Goal: Task Accomplishment & Management: Complete application form

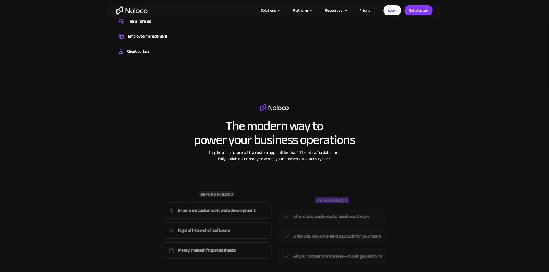
scroll to position [490, 0]
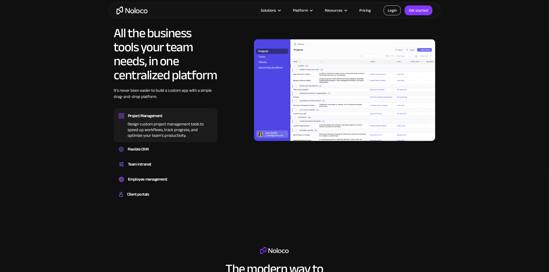
click at [393, 9] on link "Login" at bounding box center [392, 10] width 17 height 10
click at [419, 12] on link "Get started" at bounding box center [419, 10] width 28 height 10
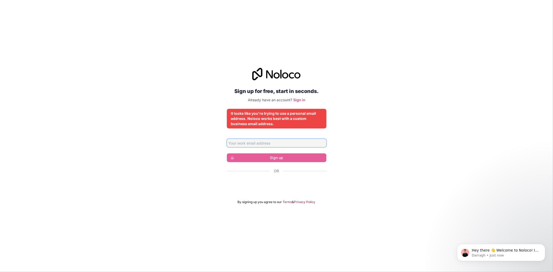
click at [253, 141] on input "Email address" at bounding box center [277, 143] width 100 height 8
type input "[EMAIL_ADDRESS][DOMAIN_NAME]"
click at [296, 140] on input "[EMAIL_ADDRESS][DOMAIN_NAME]" at bounding box center [277, 143] width 100 height 8
click at [291, 122] on div "It looks like you're trying to use a personal email address. Noloco works best …" at bounding box center [276, 119] width 91 height 16
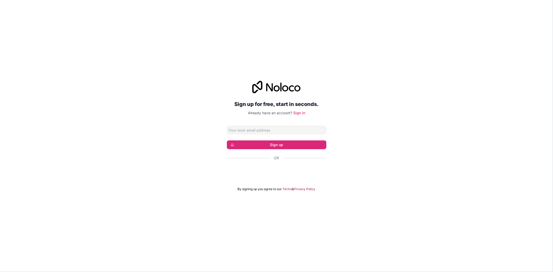
click at [262, 129] on input "Email address" at bounding box center [277, 130] width 100 height 8
type input "Adalo"
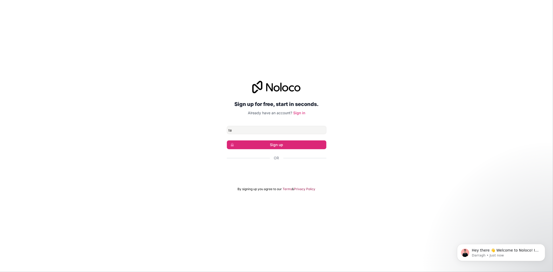
type input "[EMAIL_ADDRESS][DOMAIN_NAME]"
click at [260, 144] on button "Sign up" at bounding box center [277, 145] width 100 height 9
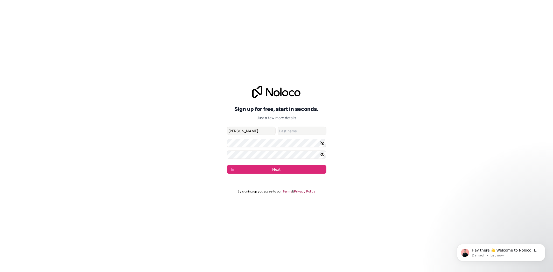
type input "[PERSON_NAME]"
type input "Gabion"
click at [291, 166] on button "Next" at bounding box center [277, 169] width 100 height 9
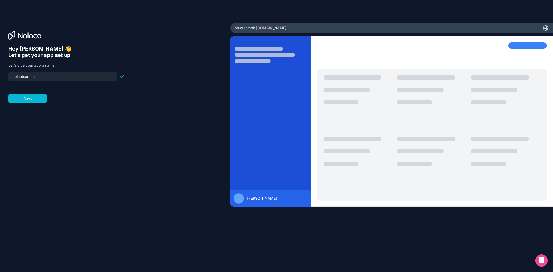
drag, startPoint x: 53, startPoint y: 76, endPoint x: 0, endPoint y: 64, distance: 53.9
click at [0, 64] on div "Hey [PERSON_NAME] 👋 Let’s get your app set up Let’s give your app a name bluete…" at bounding box center [115, 136] width 231 height 227
type input "blueteam"
click at [27, 91] on form "blueteam Next" at bounding box center [66, 87] width 116 height 31
click at [29, 97] on button "Next" at bounding box center [27, 98] width 39 height 9
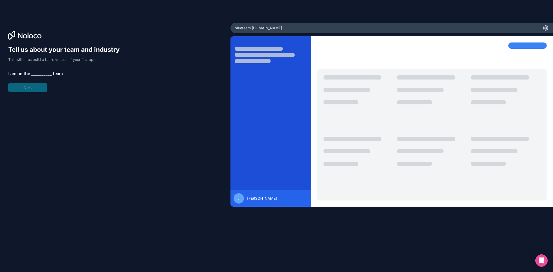
click at [47, 73] on span "__________" at bounding box center [41, 74] width 21 height 6
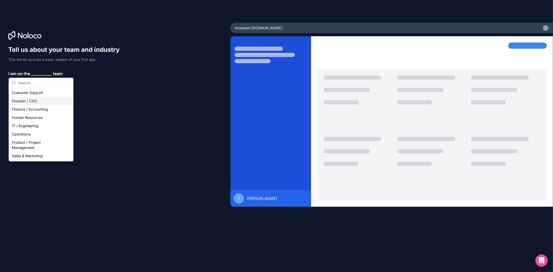
click at [32, 100] on div "Founder / CXO" at bounding box center [41, 101] width 62 height 8
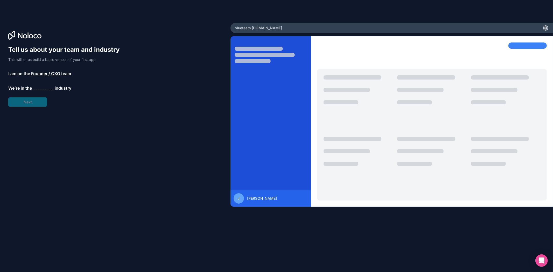
click at [38, 89] on span "__________" at bounding box center [43, 88] width 21 height 6
type input "s"
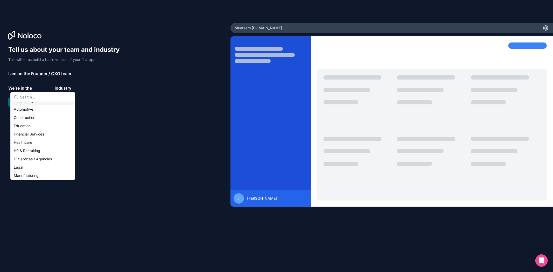
scroll to position [17, 0]
click at [49, 146] on div "IT Services / Agencies" at bounding box center [43, 148] width 62 height 8
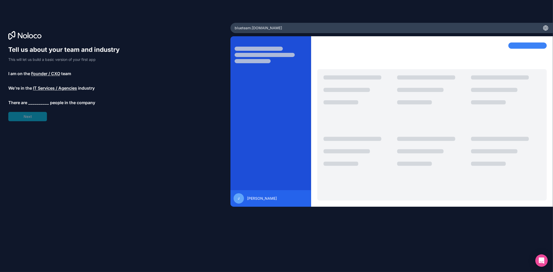
click at [43, 101] on span "__________" at bounding box center [38, 103] width 21 height 6
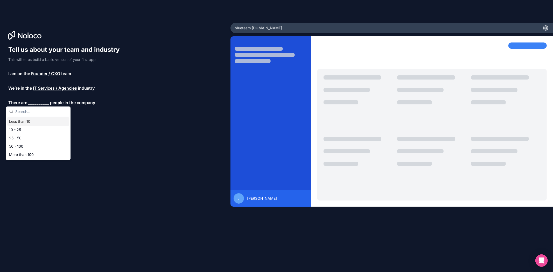
click at [34, 120] on div "Less than 10" at bounding box center [38, 122] width 62 height 8
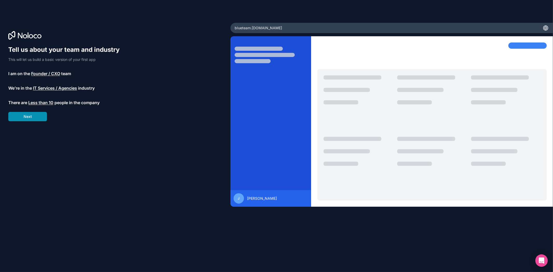
click at [43, 116] on button "Next" at bounding box center [27, 116] width 39 height 9
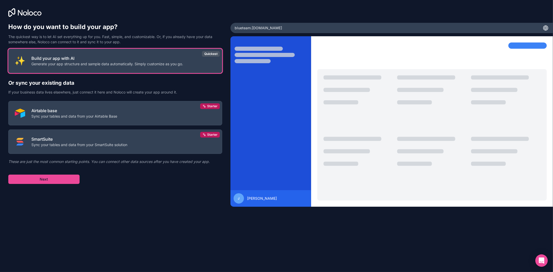
click at [476, 84] on div at bounding box center [506, 104] width 70 height 58
click at [68, 182] on button "Next" at bounding box center [43, 179] width 71 height 9
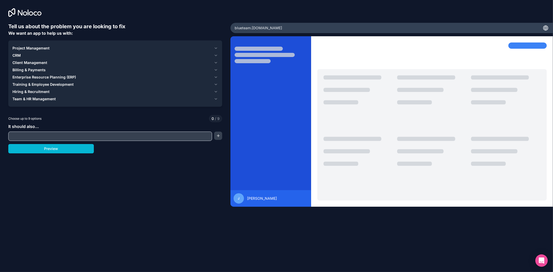
click at [15, 63] on span "Client Management" at bounding box center [29, 62] width 35 height 5
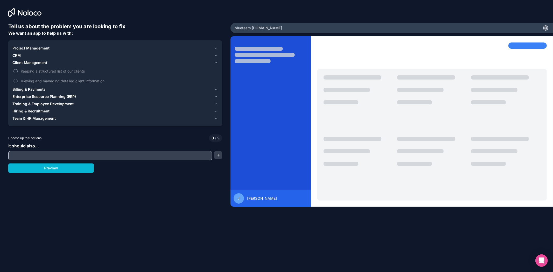
click at [31, 72] on span "Keeping a structured list of our clients" at bounding box center [119, 70] width 196 height 5
click at [18, 72] on button "Keeping a structured list of our clients" at bounding box center [15, 71] width 4 height 4
click at [46, 74] on label "Keeping a structured list of our clients" at bounding box center [115, 71] width 206 height 10
click at [18, 73] on button "Keeping a structured list of our clients" at bounding box center [15, 71] width 4 height 4
click at [40, 172] on button "Preview" at bounding box center [51, 168] width 86 height 9
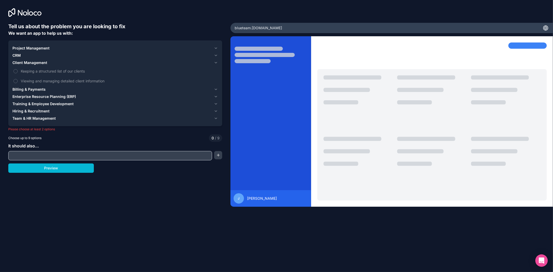
click at [45, 90] on span "Billing & Payments" at bounding box center [28, 89] width 33 height 5
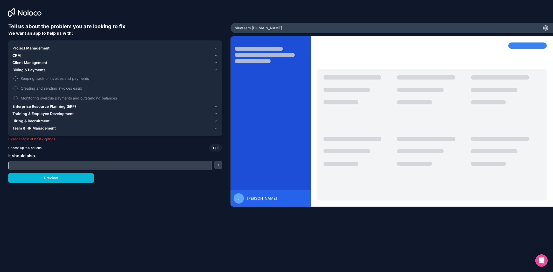
click at [39, 79] on span "Keeping track of invoices and payments" at bounding box center [119, 78] width 196 height 5
click at [18, 79] on button "Keeping track of invoices and payments" at bounding box center [15, 79] width 4 height 4
click at [53, 89] on span "Creating and sending invoices easily" at bounding box center [119, 88] width 196 height 5
click at [18, 89] on button "Creating and sending invoices easily" at bounding box center [15, 88] width 4 height 4
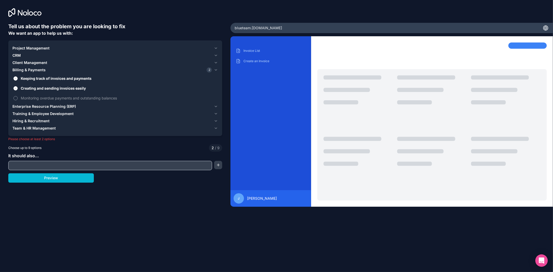
click at [51, 95] on span "Monitoring overdue payments and outstanding balances" at bounding box center [119, 97] width 196 height 5
click at [18, 96] on button "Monitoring overdue payments and outstanding balances" at bounding box center [15, 98] width 4 height 4
click at [51, 90] on span "Creating and sending invoices easily" at bounding box center [119, 88] width 196 height 5
click at [18, 90] on button "Creating and sending invoices easily" at bounding box center [15, 88] width 4 height 4
click at [37, 90] on span "Creating and sending invoices easily" at bounding box center [119, 88] width 196 height 5
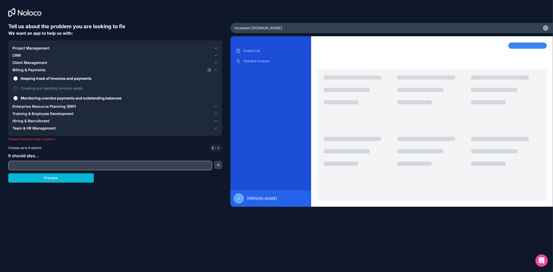
click at [18, 90] on button "Creating and sending invoices easily" at bounding box center [15, 88] width 4 height 4
click at [38, 59] on button "Client Management" at bounding box center [115, 62] width 206 height 7
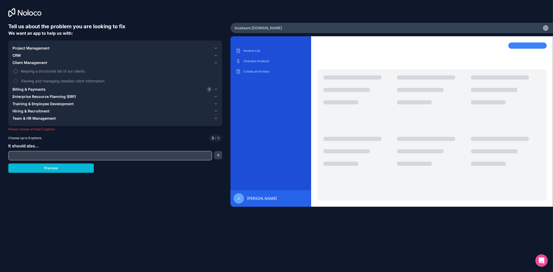
click at [37, 74] on label "Keeping a structured list of our clients" at bounding box center [115, 71] width 206 height 10
click at [18, 73] on button "Keeping a structured list of our clients" at bounding box center [15, 71] width 4 height 4
click at [24, 56] on div "CRM" at bounding box center [111, 55] width 199 height 5
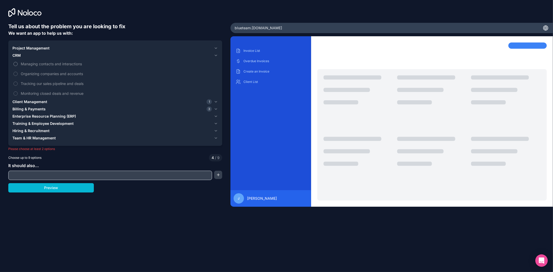
click at [29, 66] on span "Managing contacts and interactions" at bounding box center [119, 63] width 196 height 5
click at [18, 66] on button "Managing contacts and interactions" at bounding box center [15, 64] width 4 height 4
click at [31, 75] on span "Organizing companies and accounts" at bounding box center [119, 73] width 196 height 5
click at [18, 75] on button "Organizing companies and accounts" at bounding box center [15, 74] width 4 height 4
click at [32, 84] on span "Tracking our sales pipeline and deals" at bounding box center [119, 83] width 196 height 5
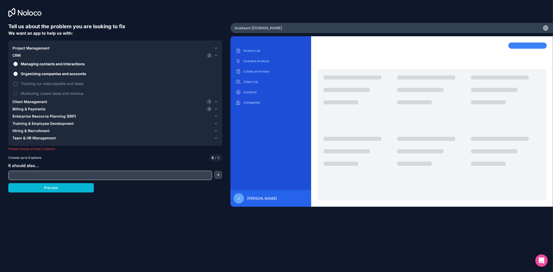
click at [18, 84] on button "Tracking our sales pipeline and deals" at bounding box center [15, 84] width 4 height 4
click at [31, 87] on label "Tracking our sales pipeline and deals" at bounding box center [115, 84] width 206 height 10
click at [18, 86] on button "Tracking our sales pipeline and deals" at bounding box center [15, 84] width 4 height 4
click at [43, 74] on span "Organizing companies and accounts" at bounding box center [119, 73] width 196 height 5
click at [18, 74] on button "Organizing companies and accounts" at bounding box center [15, 74] width 4 height 4
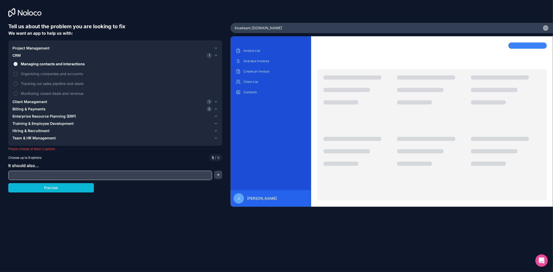
click at [54, 63] on span "Managing contacts and interactions" at bounding box center [119, 63] width 196 height 5
click at [18, 63] on button "Managing contacts and interactions" at bounding box center [15, 64] width 4 height 4
click at [29, 110] on span "Billing & Payments" at bounding box center [28, 109] width 33 height 5
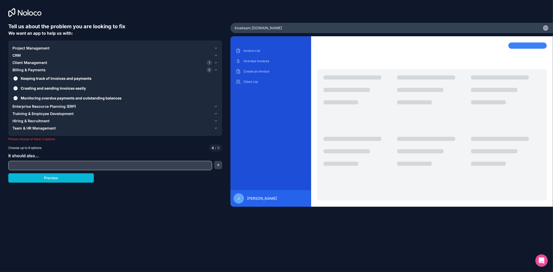
click at [35, 109] on button "Enterprise Resource Planning (ERP)" at bounding box center [115, 106] width 206 height 7
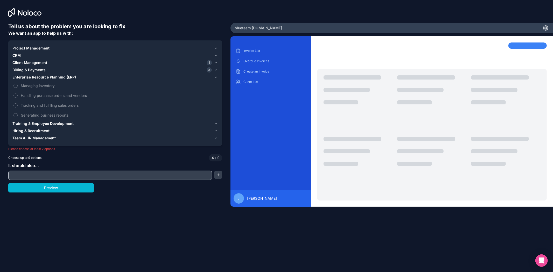
click at [46, 125] on span "Training & Employee Development" at bounding box center [42, 123] width 61 height 5
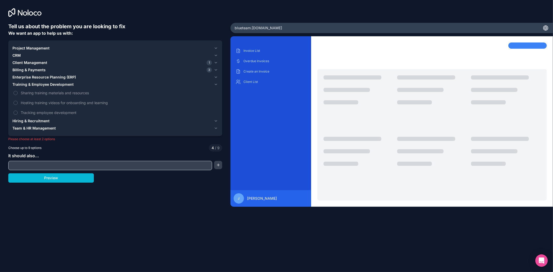
click at [26, 45] on button "Project Management" at bounding box center [115, 48] width 206 height 7
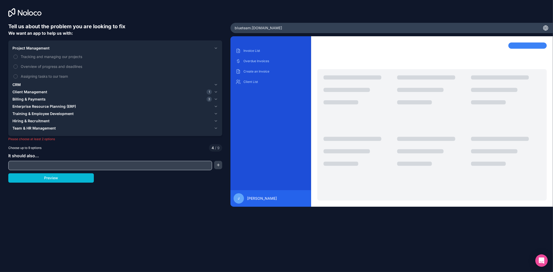
click at [26, 45] on button "Project Management" at bounding box center [115, 48] width 206 height 7
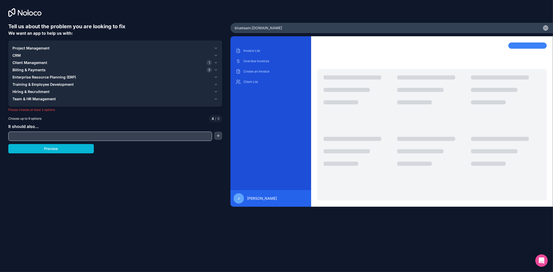
click at [63, 135] on input "text" at bounding box center [110, 136] width 201 height 7
type input "Ordering"
click at [221, 138] on button "button" at bounding box center [218, 136] width 8 height 8
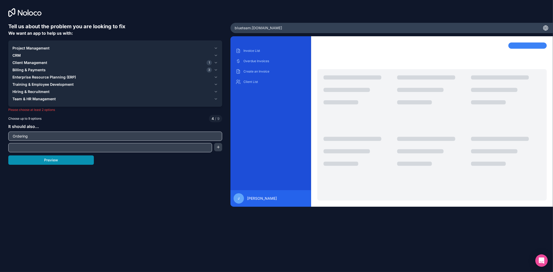
click at [32, 160] on button "Preview" at bounding box center [51, 160] width 86 height 9
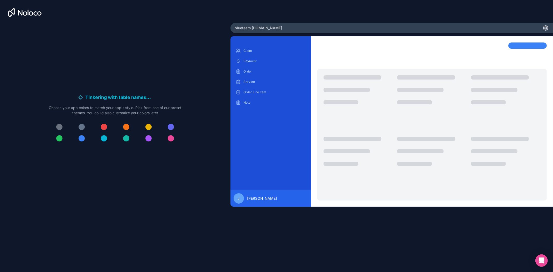
click at [80, 134] on button at bounding box center [82, 138] width 10 height 10
click at [83, 136] on div at bounding box center [82, 138] width 6 height 6
click at [81, 138] on div at bounding box center [82, 138] width 6 height 6
click at [271, 42] on div "Client Payment Order Service Order Line Item Note" at bounding box center [271, 121] width 81 height 171
click at [269, 45] on div "Client Payment Order Service Order Line Item Note" at bounding box center [271, 125] width 81 height 164
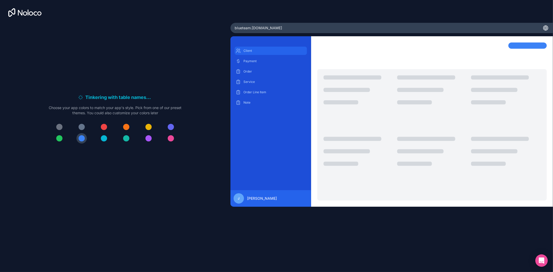
click at [264, 49] on p "Client" at bounding box center [275, 51] width 63 height 4
click at [257, 58] on div "Payment" at bounding box center [271, 61] width 72 height 8
click at [258, 73] on p "Order" at bounding box center [275, 72] width 63 height 4
click at [259, 204] on div "J [PERSON_NAME]" at bounding box center [271, 198] width 81 height 17
click at [236, 196] on div "J" at bounding box center [239, 199] width 10 height 10
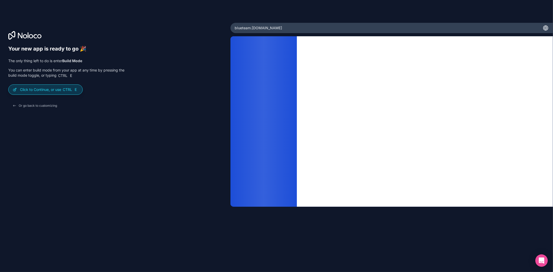
click at [48, 92] on p "Click to Continue, or use Ctrl E" at bounding box center [49, 89] width 58 height 5
